Goal: Information Seeking & Learning: Learn about a topic

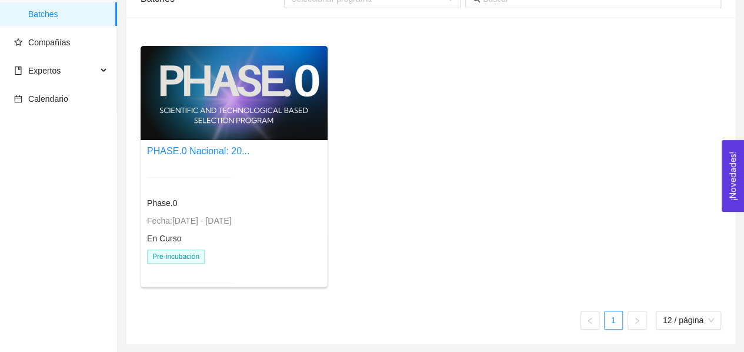
scroll to position [67, 0]
click at [208, 165] on div at bounding box center [189, 176] width 84 height 29
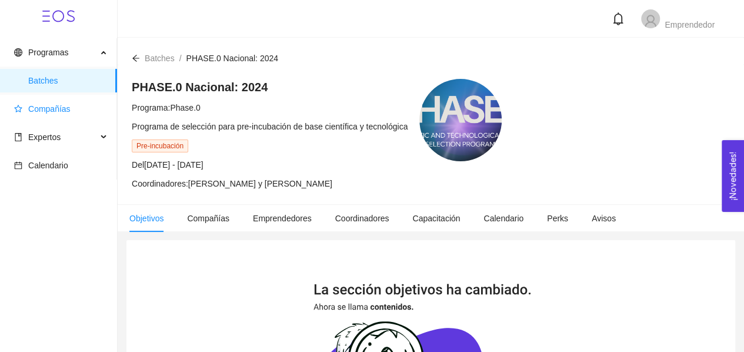
click at [56, 108] on span "Compañías" at bounding box center [49, 108] width 42 height 9
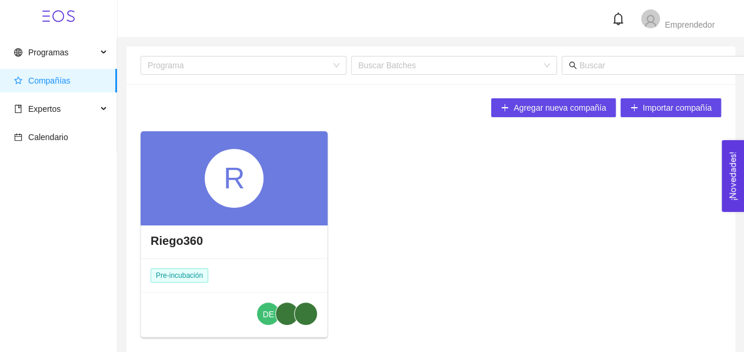
click at [206, 202] on div "R" at bounding box center [234, 178] width 59 height 59
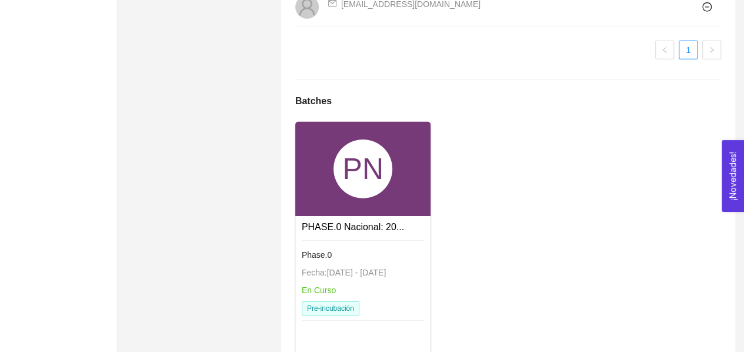
scroll to position [1844, 0]
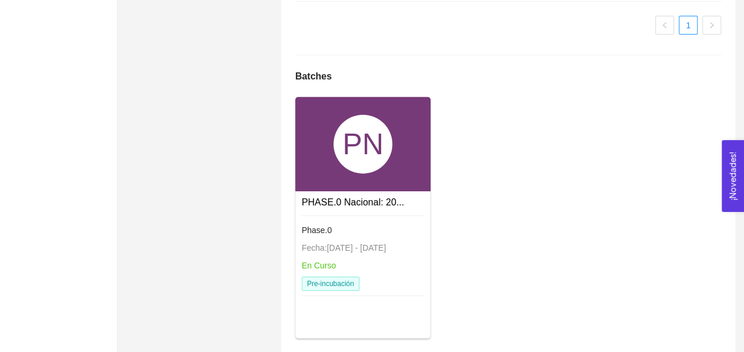
click at [322, 195] on div "PHASE.0 Nacional: 20..." at bounding box center [353, 202] width 102 height 15
click at [328, 197] on link "PHASE.0 Nacional: 20..." at bounding box center [353, 202] width 102 height 10
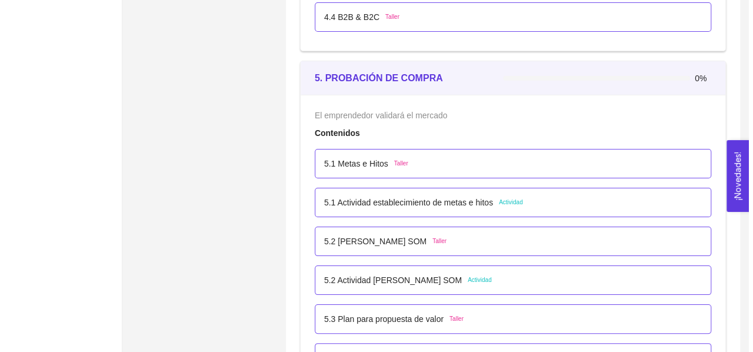
scroll to position [2197, 0]
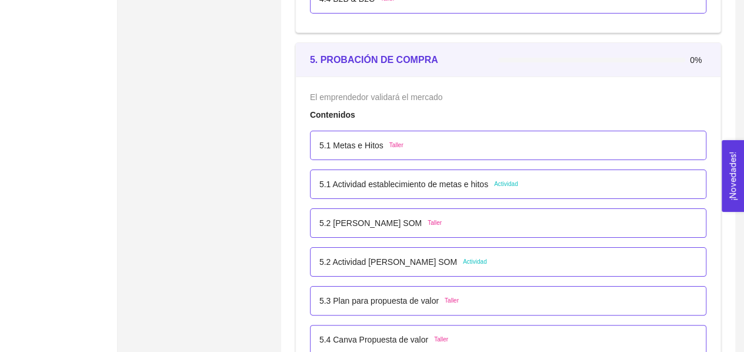
click at [511, 179] on span "Actividad" at bounding box center [506, 183] width 24 height 9
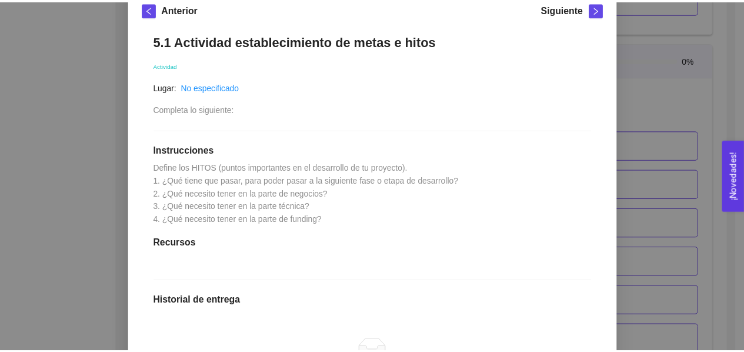
scroll to position [0, 0]
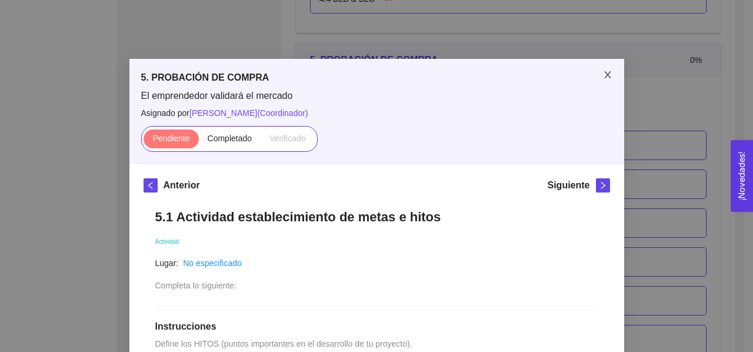
click at [603, 74] on icon "close" at bounding box center [607, 74] width 9 height 9
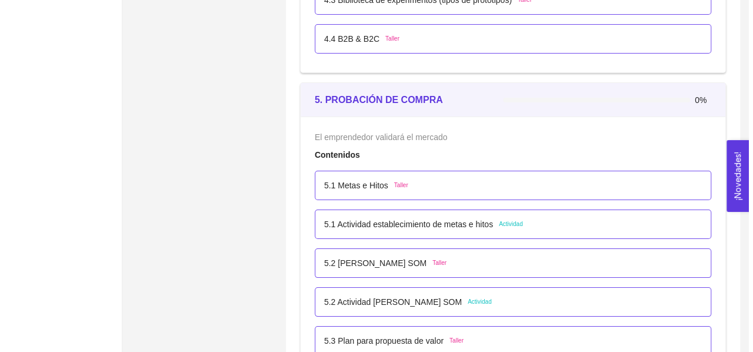
scroll to position [2138, 0]
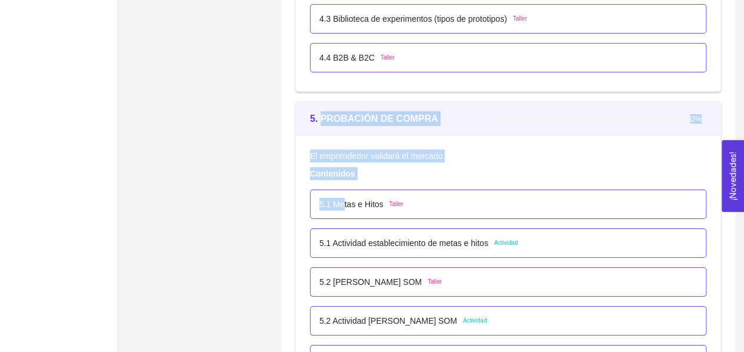
drag, startPoint x: 319, startPoint y: 111, endPoint x: 345, endPoint y: 195, distance: 88.0
click at [345, 195] on div "5. PROBACIÓN DE COMPRA 0% El emprendedor validará el mercado Contenidos 5.1 Met…" at bounding box center [508, 344] width 426 height 487
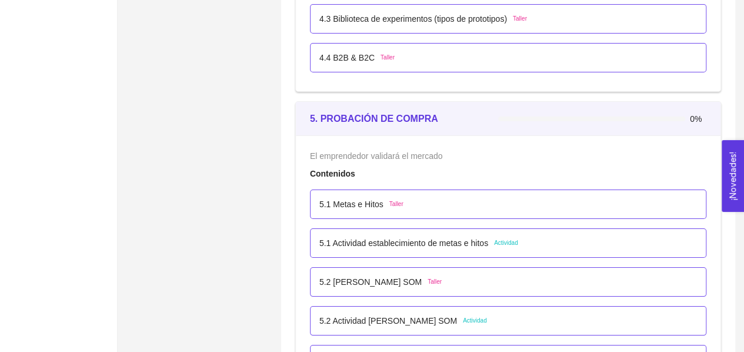
click at [347, 202] on p "5.1 Metas e Hitos" at bounding box center [351, 204] width 64 height 13
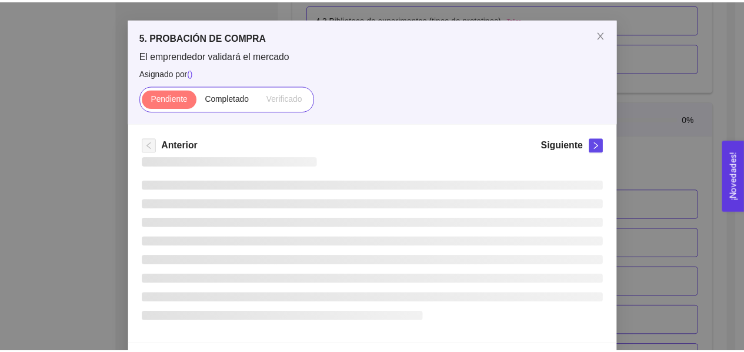
scroll to position [51, 0]
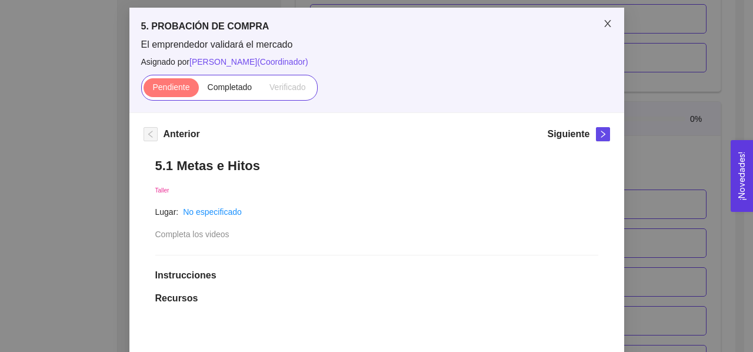
click at [598, 29] on span "Close" at bounding box center [607, 24] width 33 height 33
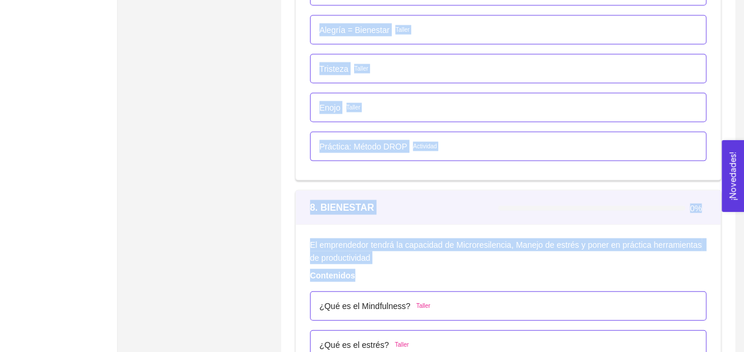
scroll to position [3419, 0]
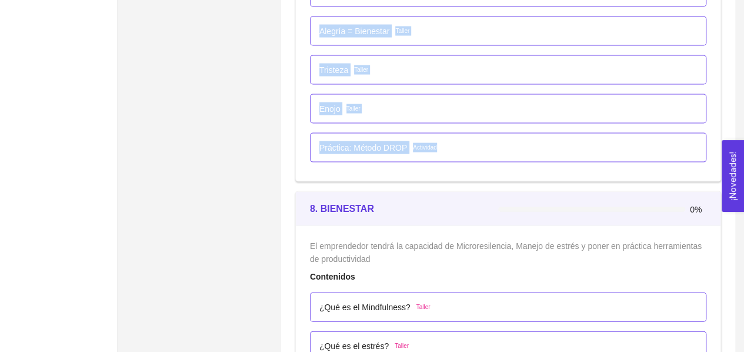
drag, startPoint x: 309, startPoint y: 56, endPoint x: 439, endPoint y: 129, distance: 148.3
copy div "4. LOREMIPSU DO SITAME 5% Co adipiscinge seddoeiu te incidid Utlaboreet 4.1 Dol…"
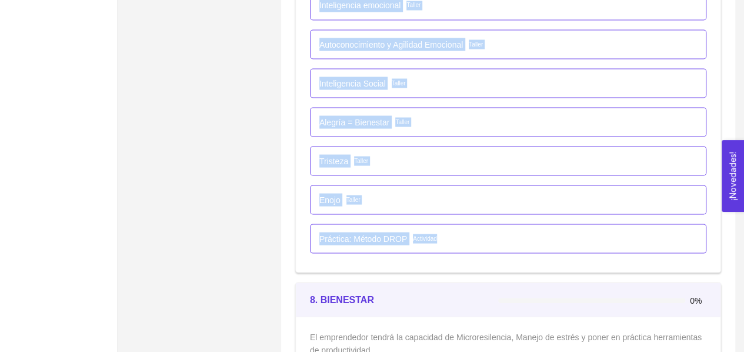
scroll to position [3302, 0]
